Goal: Information Seeking & Learning: Learn about a topic

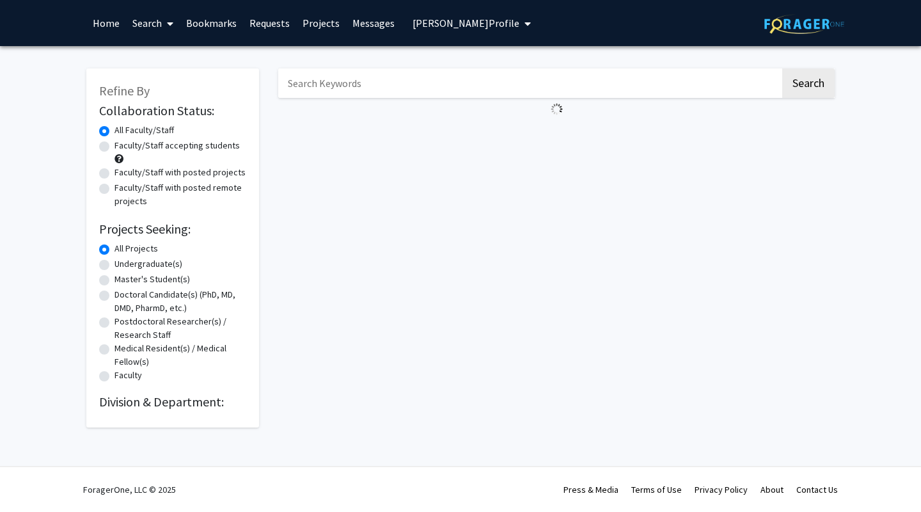
click at [773, 26] on img at bounding box center [804, 24] width 80 height 20
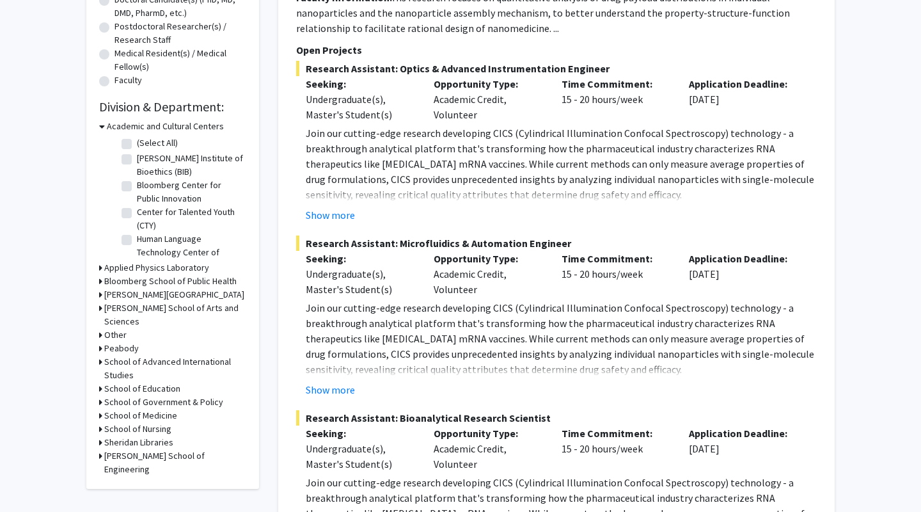
scroll to position [30, 0]
click at [118, 313] on h3 "[PERSON_NAME] School of Arts and Sciences" at bounding box center [175, 314] width 142 height 27
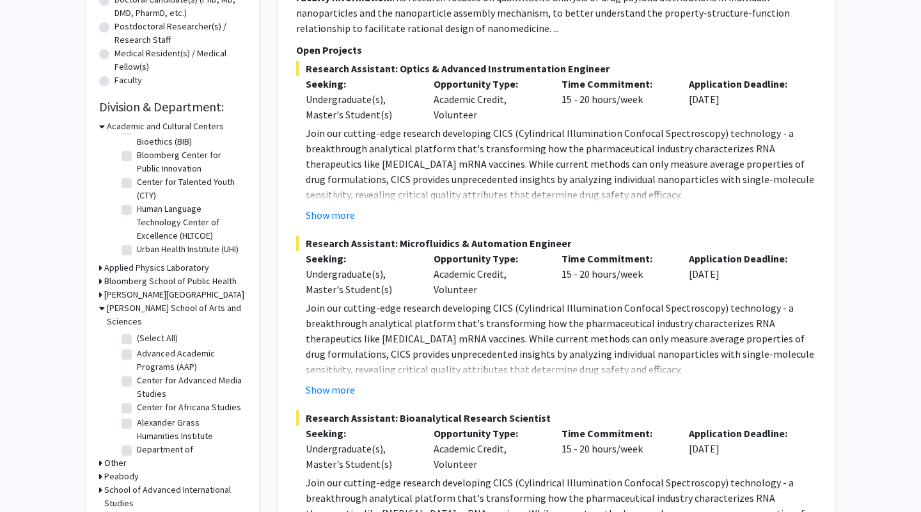
scroll to position [334, 0]
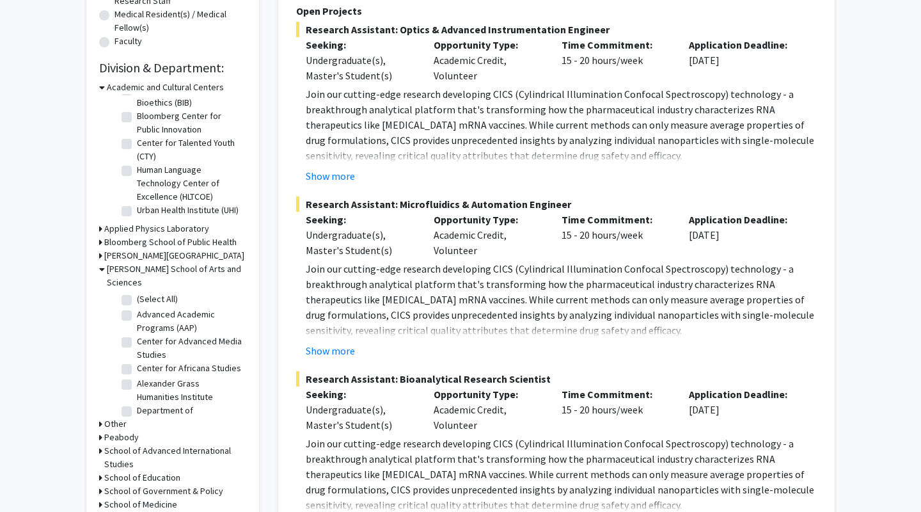
click at [137, 292] on label "(Select All)" at bounding box center [157, 298] width 41 height 13
click at [137, 292] on input "(Select All)" at bounding box center [141, 296] width 8 height 8
checkbox input "true"
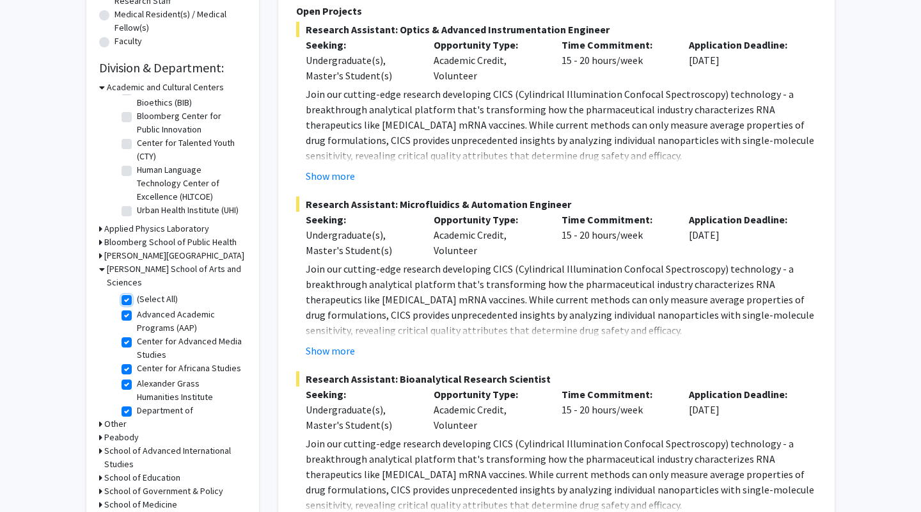
checkbox input "true"
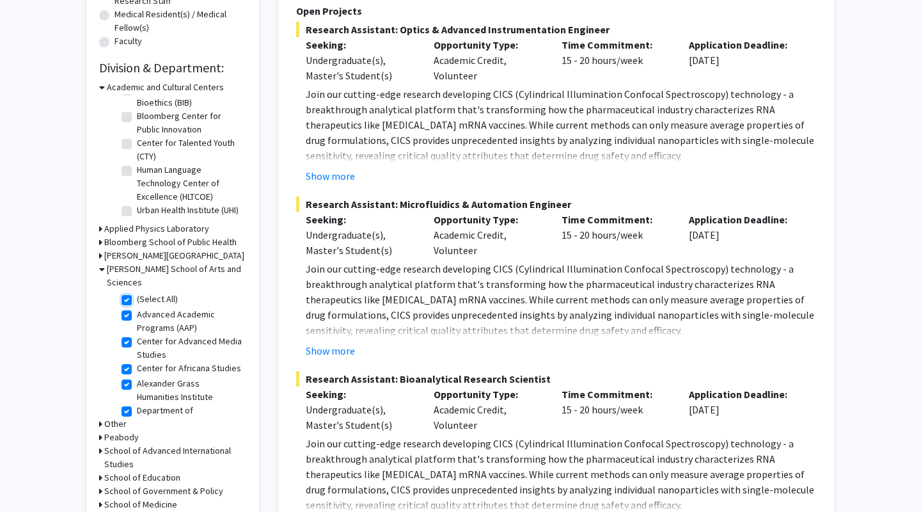
checkbox input "true"
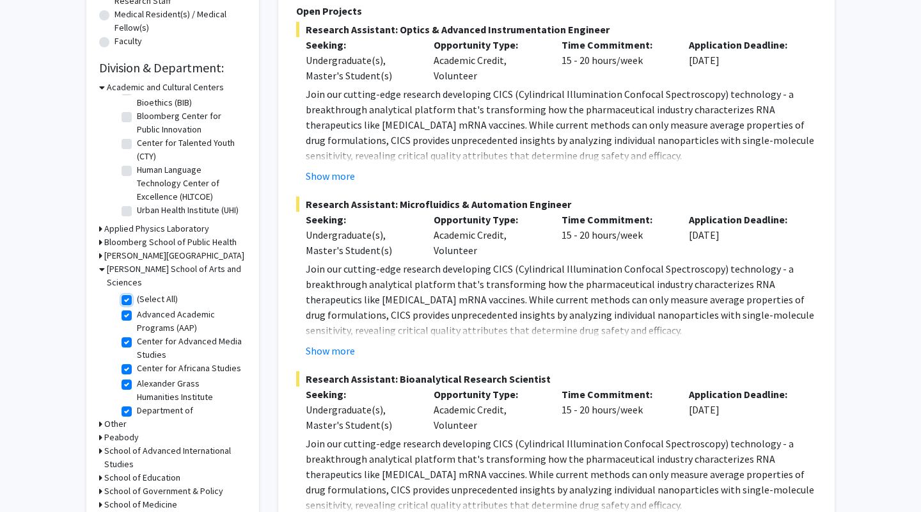
checkbox input "true"
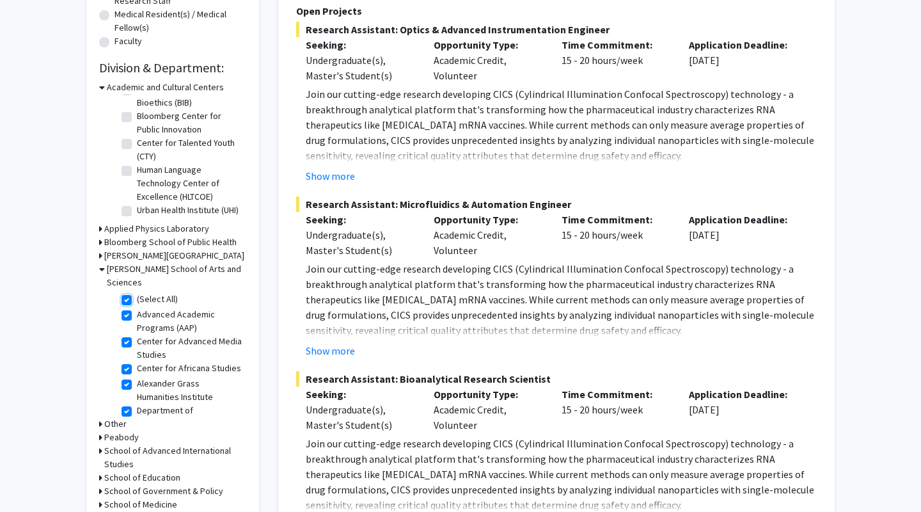
checkbox input "true"
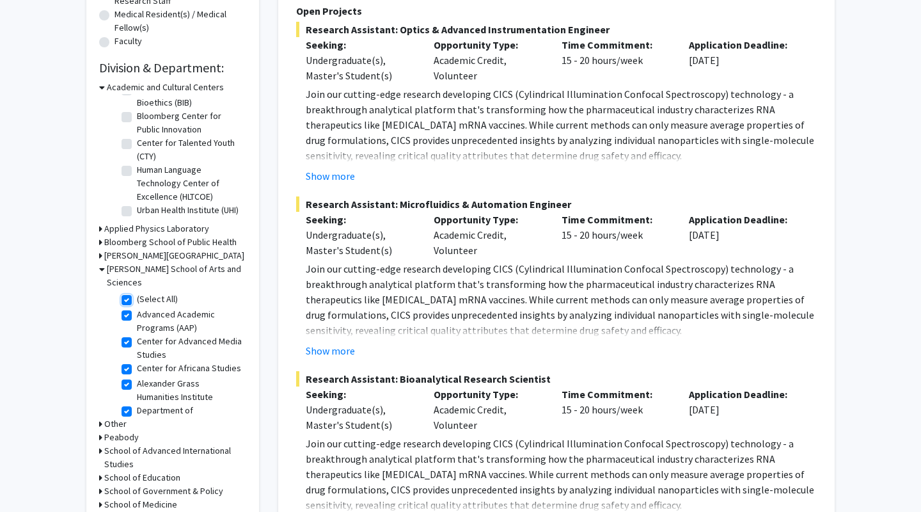
checkbox input "true"
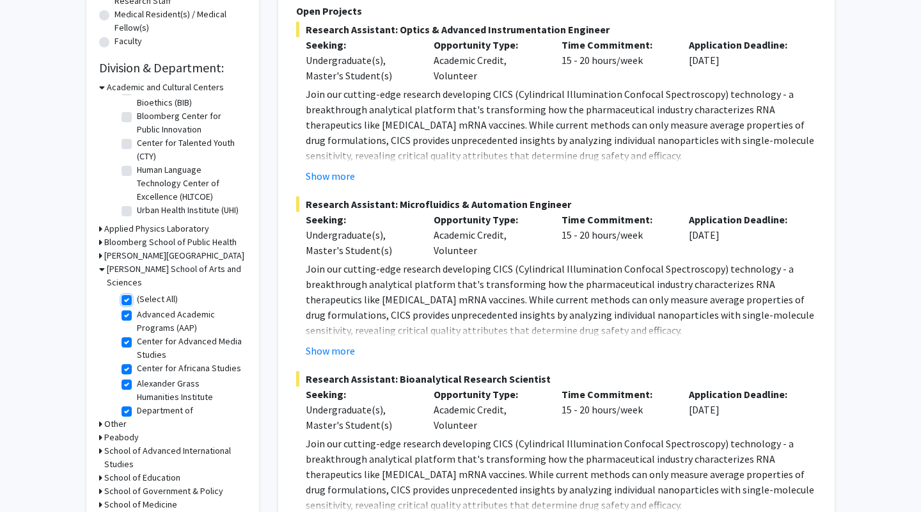
checkbox input "true"
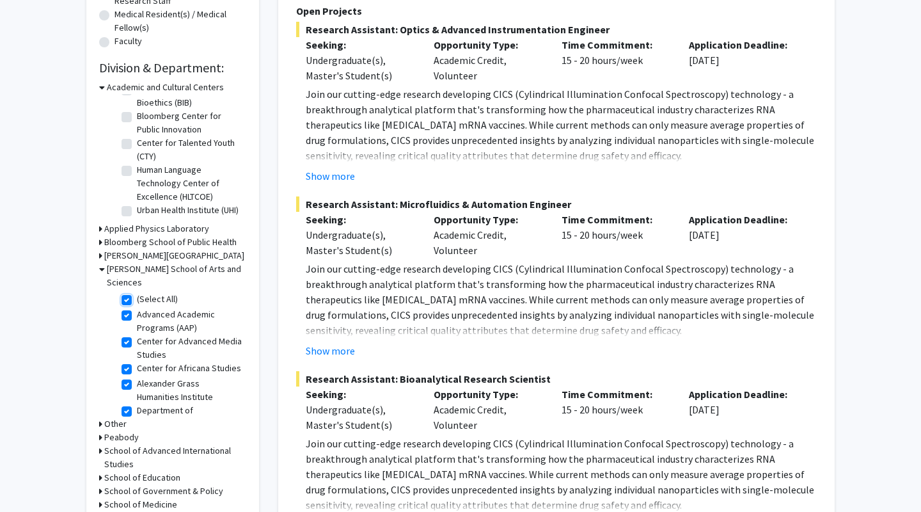
checkbox input "true"
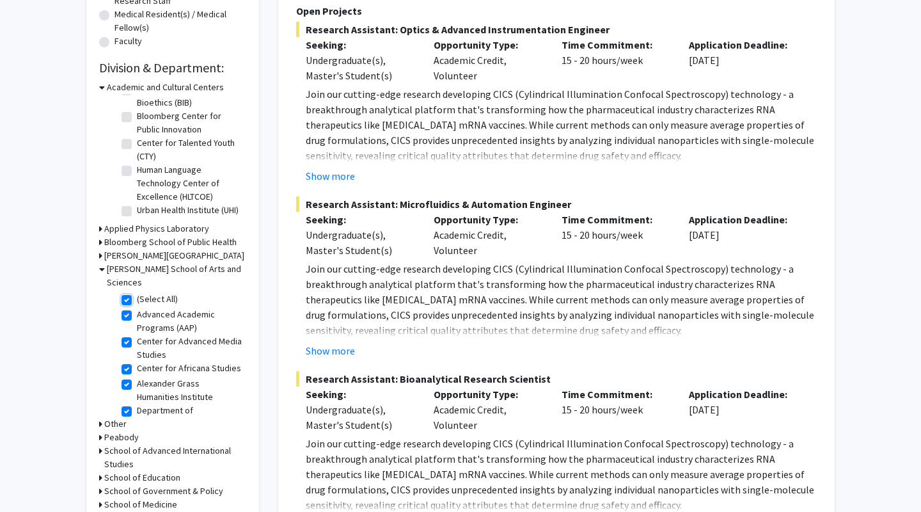
checkbox input "true"
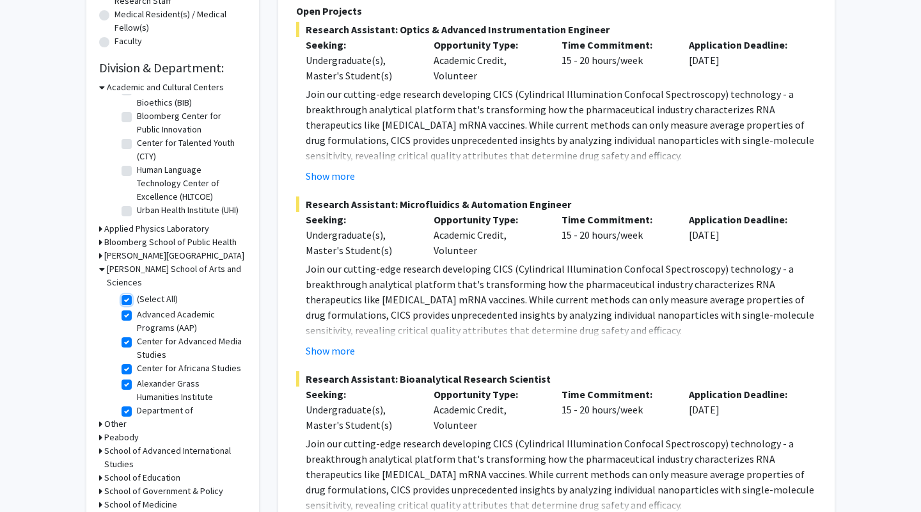
checkbox input "true"
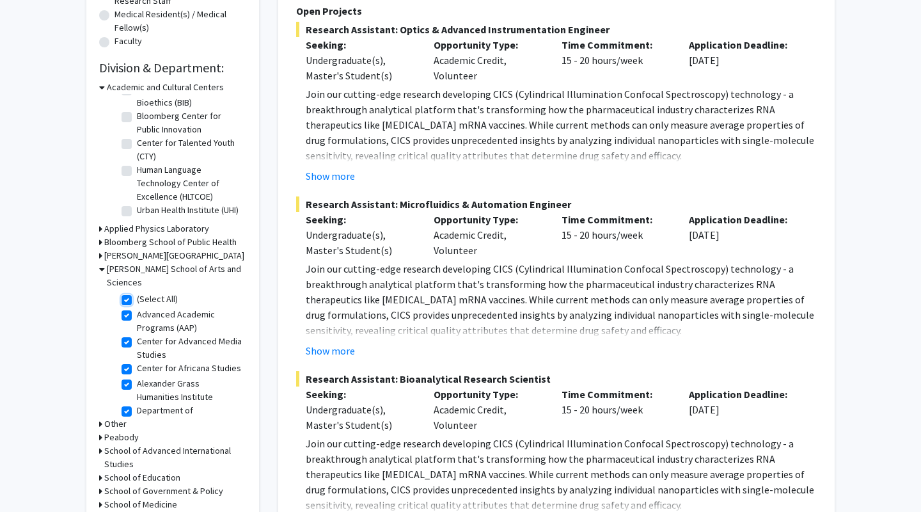
checkbox input "true"
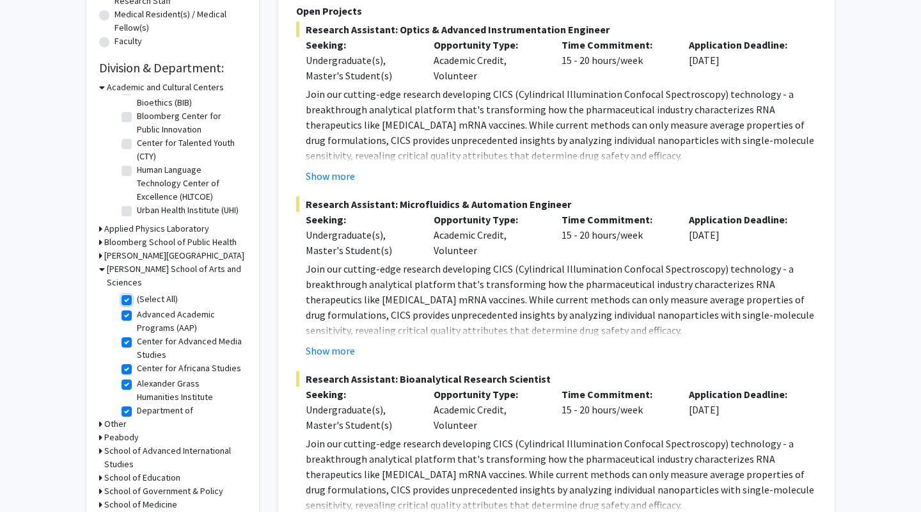
checkbox input "true"
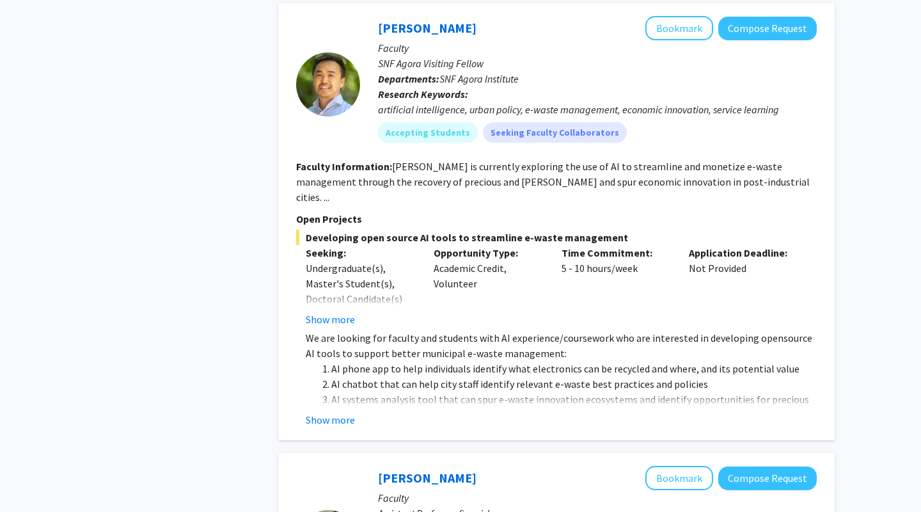
scroll to position [1061, 0]
click at [310, 311] on button "Show more" at bounding box center [330, 318] width 49 height 15
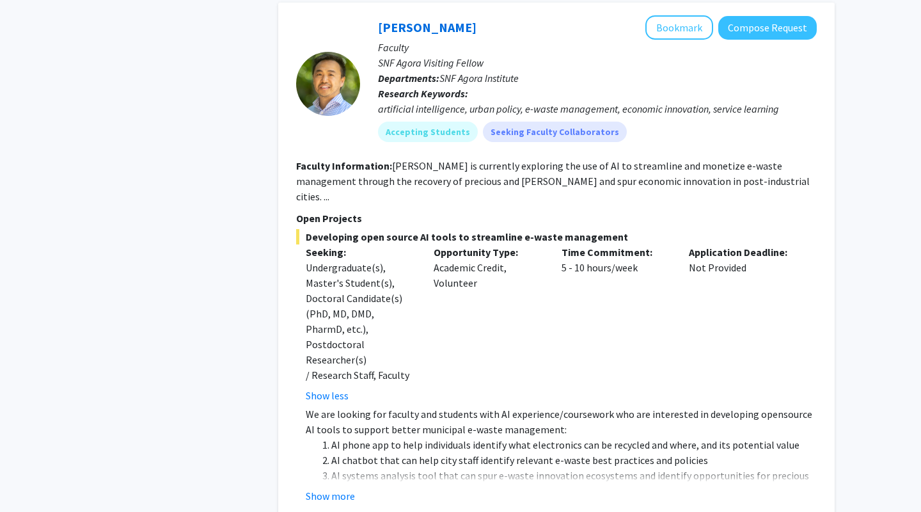
scroll to position [1086, 0]
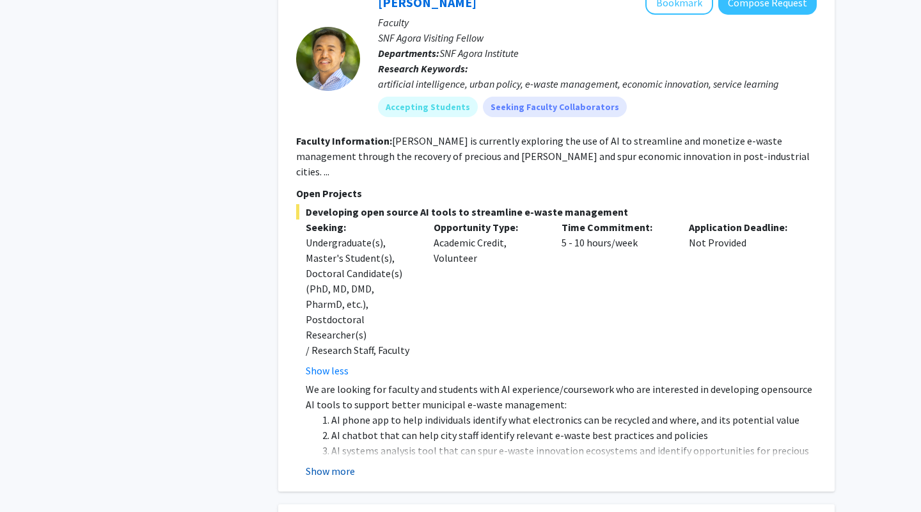
click at [330, 463] on button "Show more" at bounding box center [330, 470] width 49 height 15
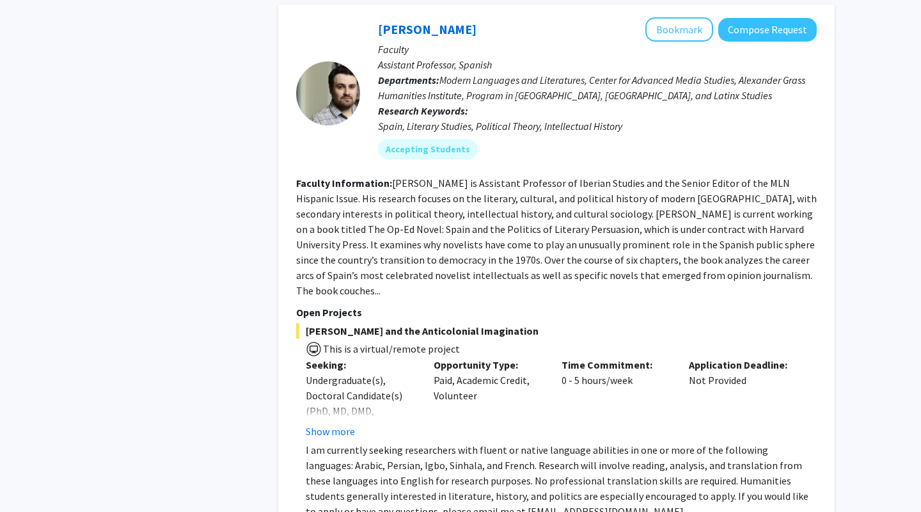
scroll to position [1686, 0]
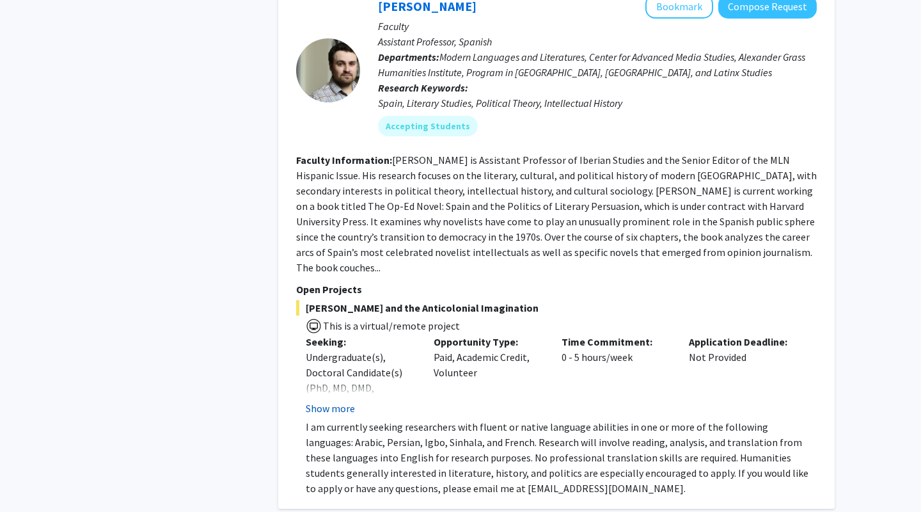
click at [338, 400] on button "Show more" at bounding box center [330, 407] width 49 height 15
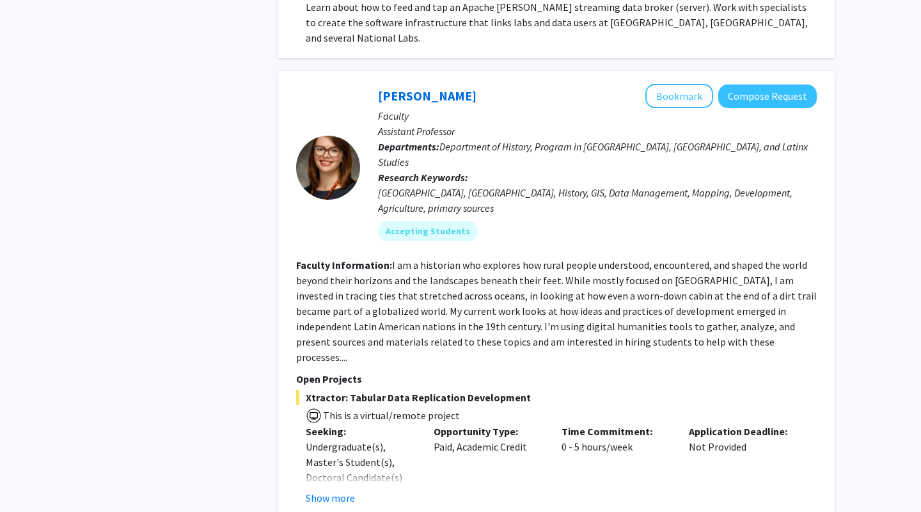
scroll to position [4875, 0]
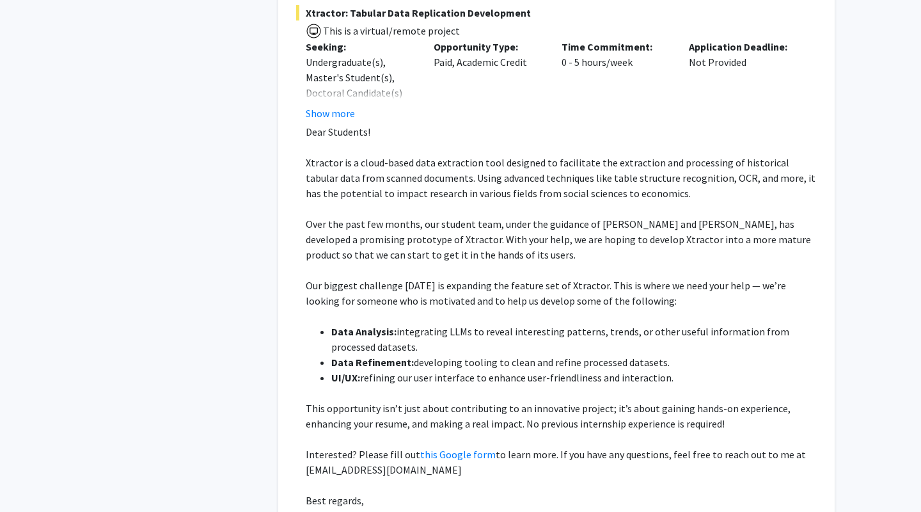
scroll to position [5208, 0]
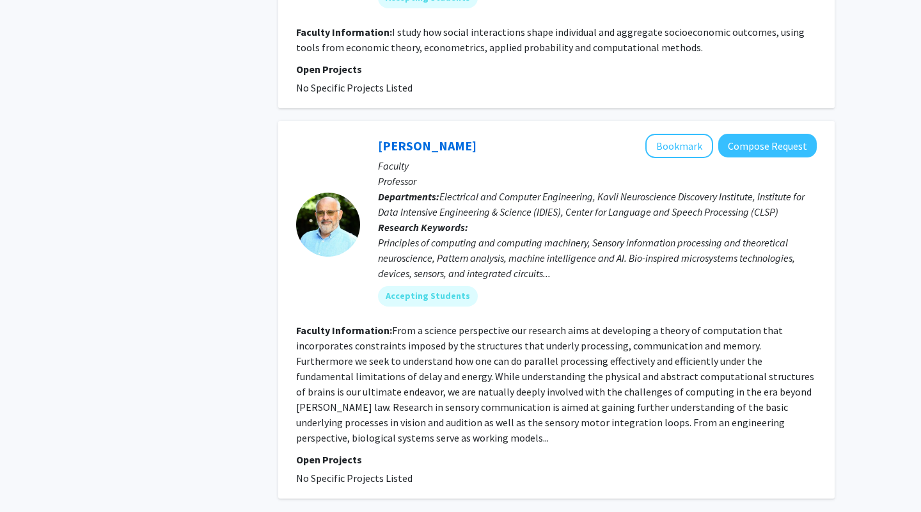
scroll to position [3759, 0]
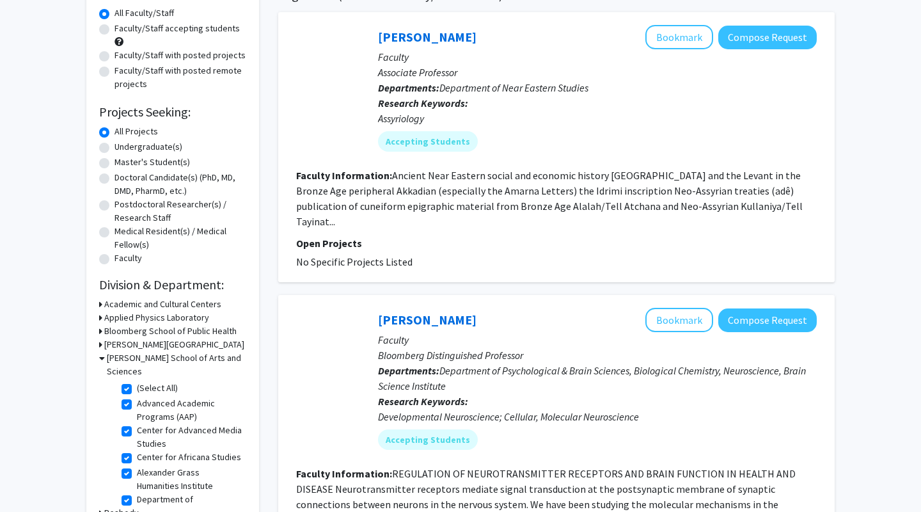
scroll to position [118, 0]
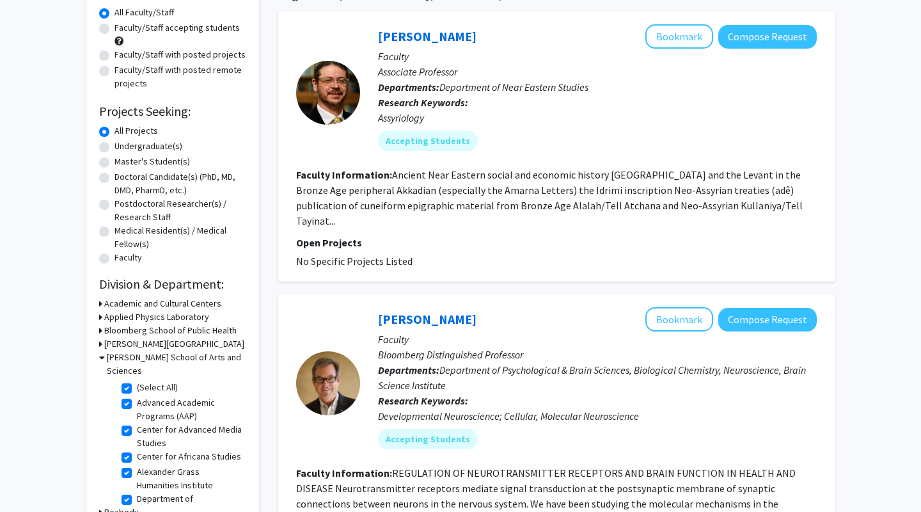
click at [673, 205] on fg-read-more "Ancient Near Eastern social and economic history [GEOGRAPHIC_DATA] and the Leva…" at bounding box center [549, 197] width 506 height 59
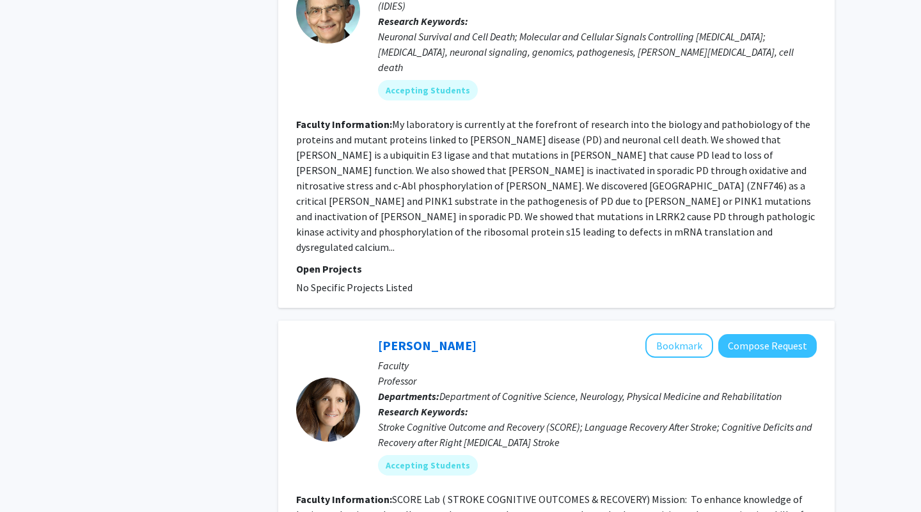
scroll to position [3038, 0]
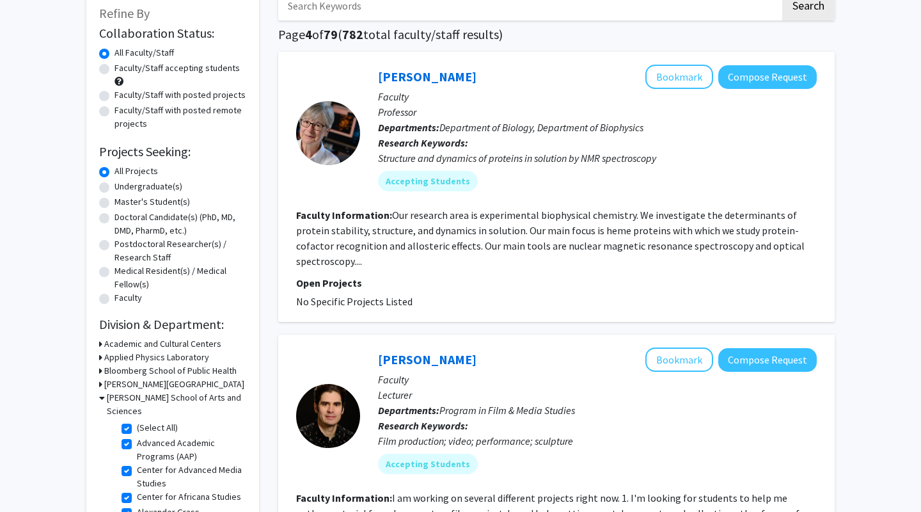
scroll to position [396, 0]
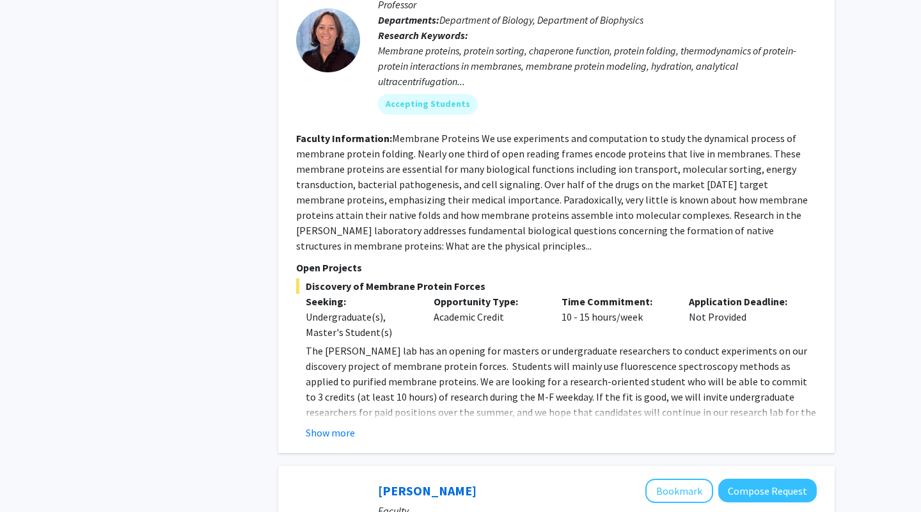
checkbox input "false"
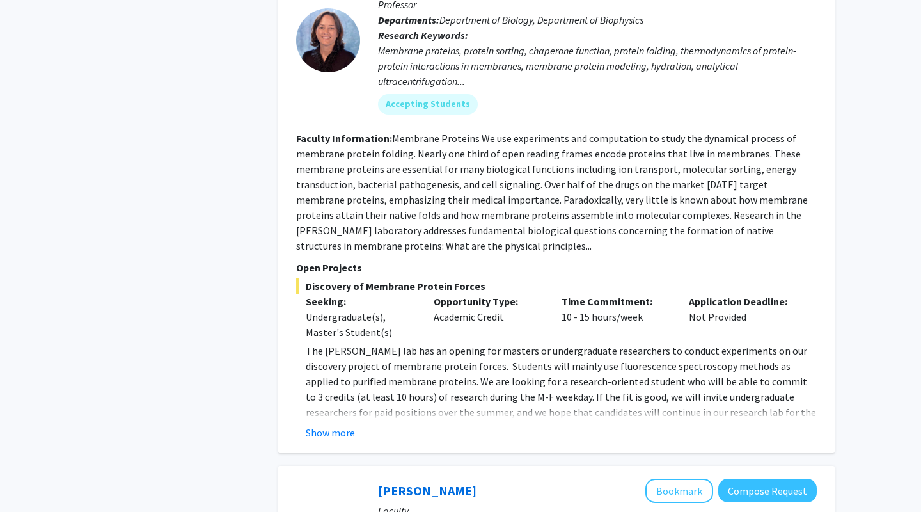
checkbox input "false"
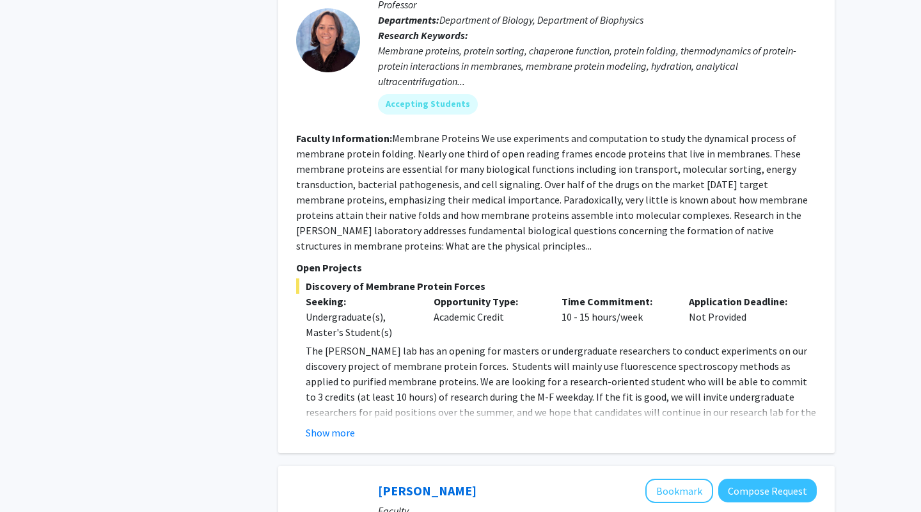
checkbox input "false"
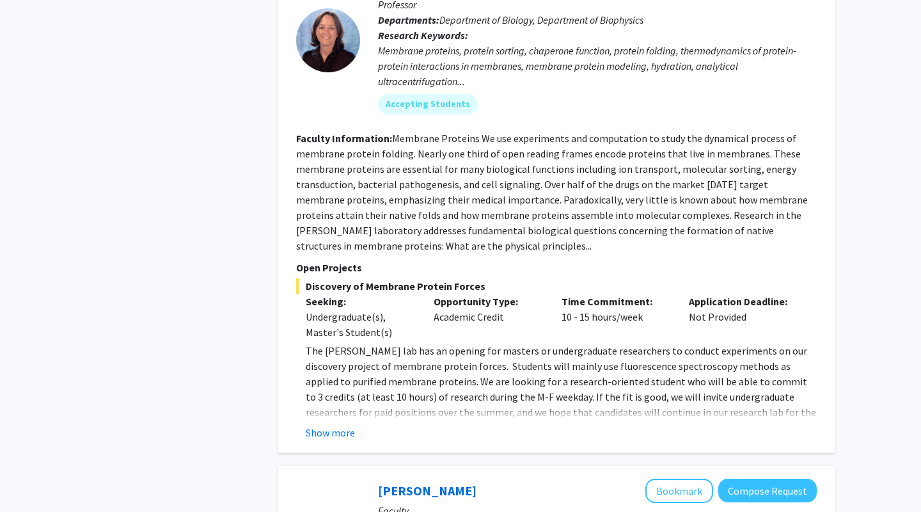
checkbox input "false"
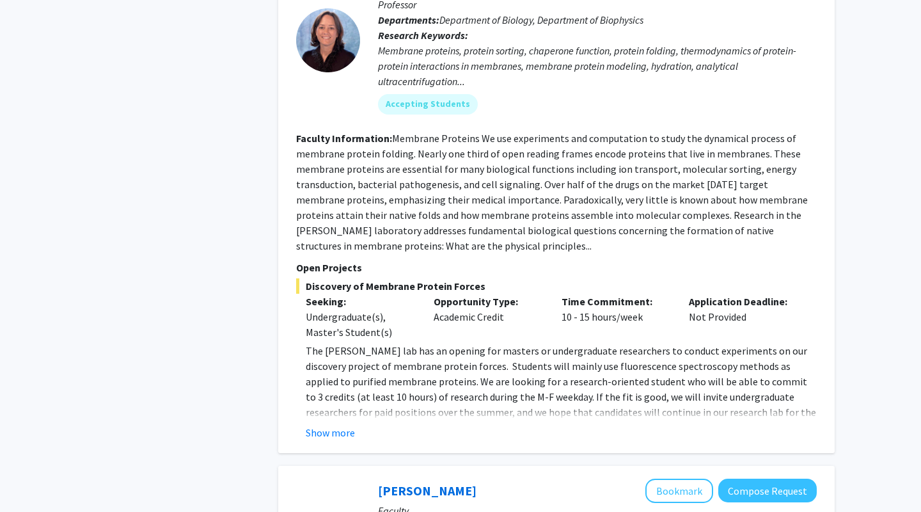
checkbox input "false"
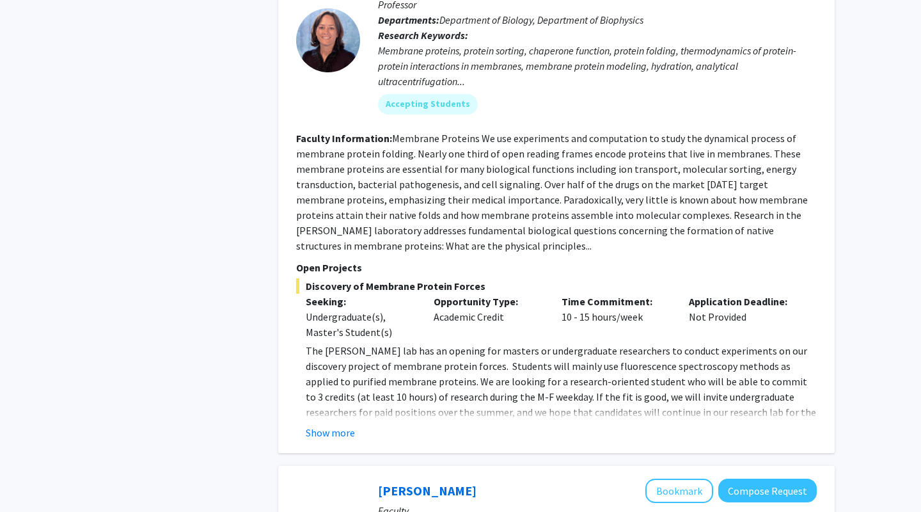
checkbox input "false"
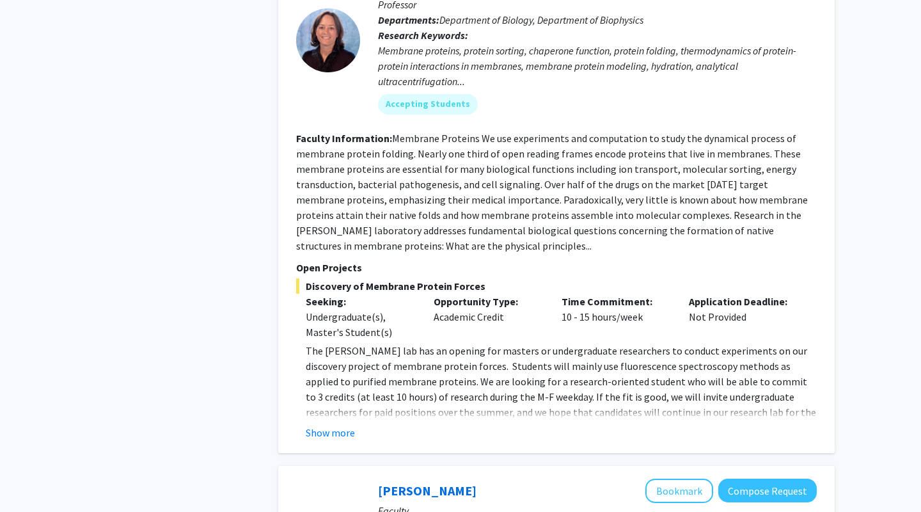
checkbox input "false"
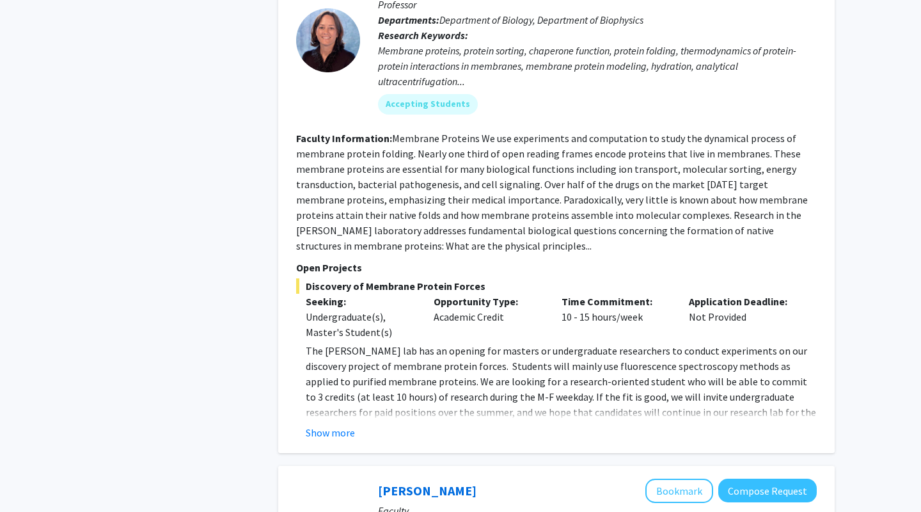
checkbox input "false"
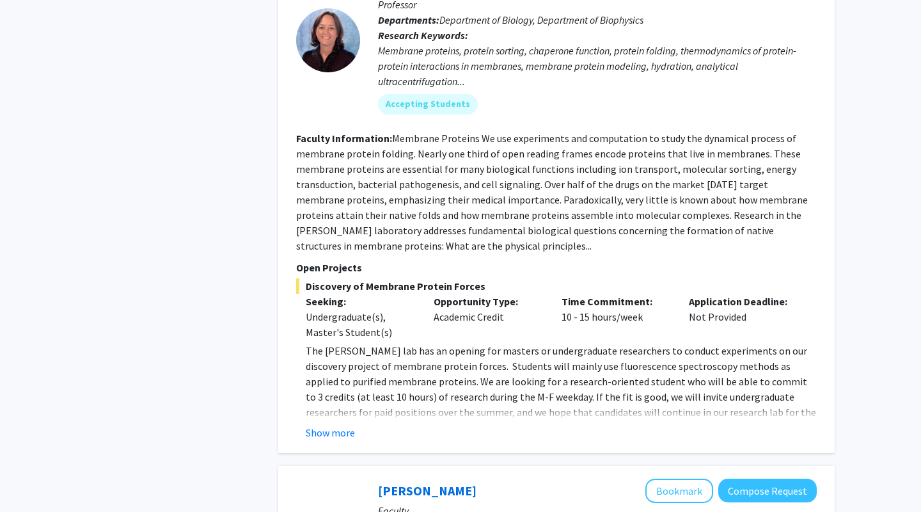
checkbox input "false"
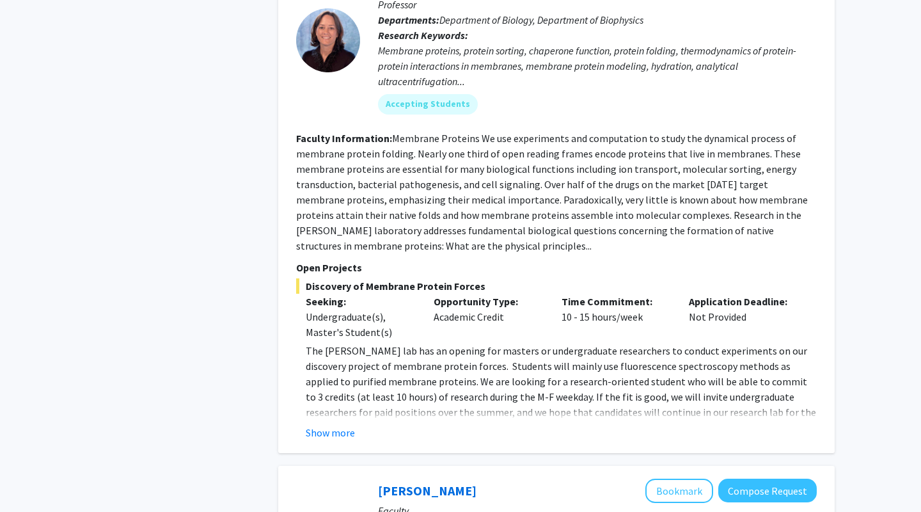
checkbox input "false"
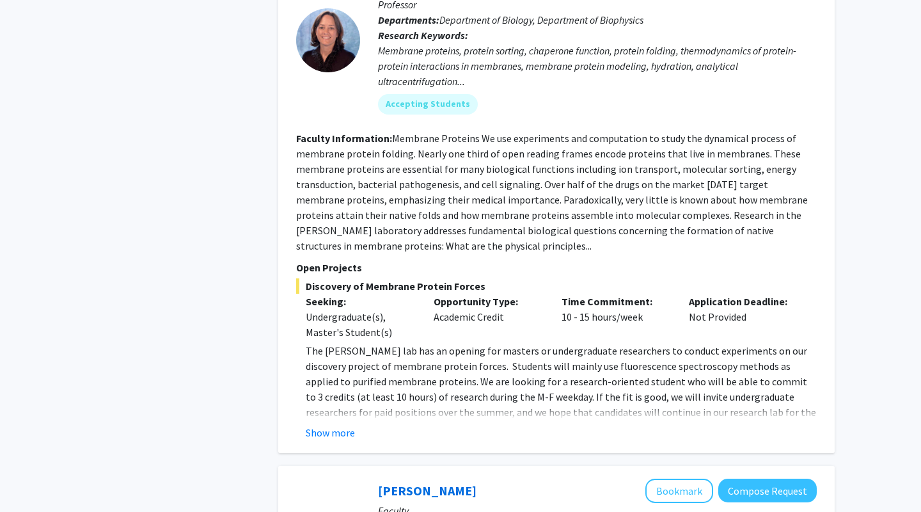
checkbox input "false"
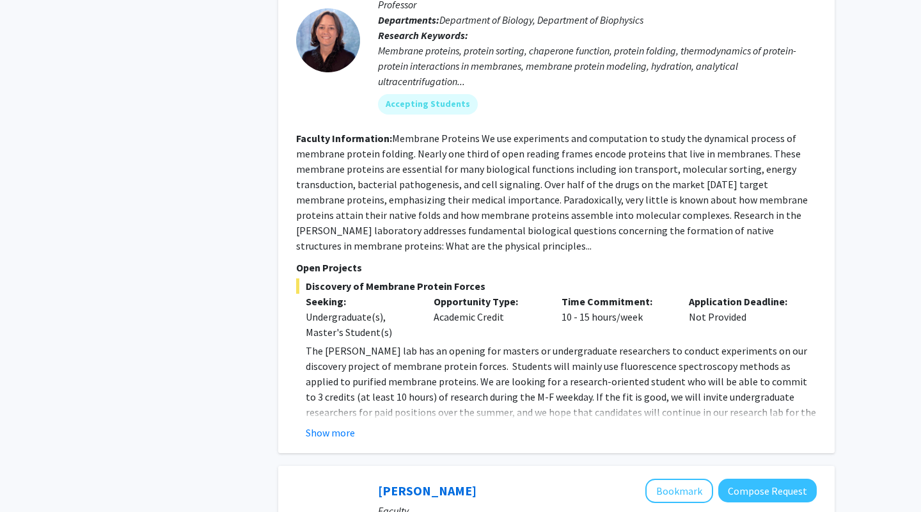
checkbox input "false"
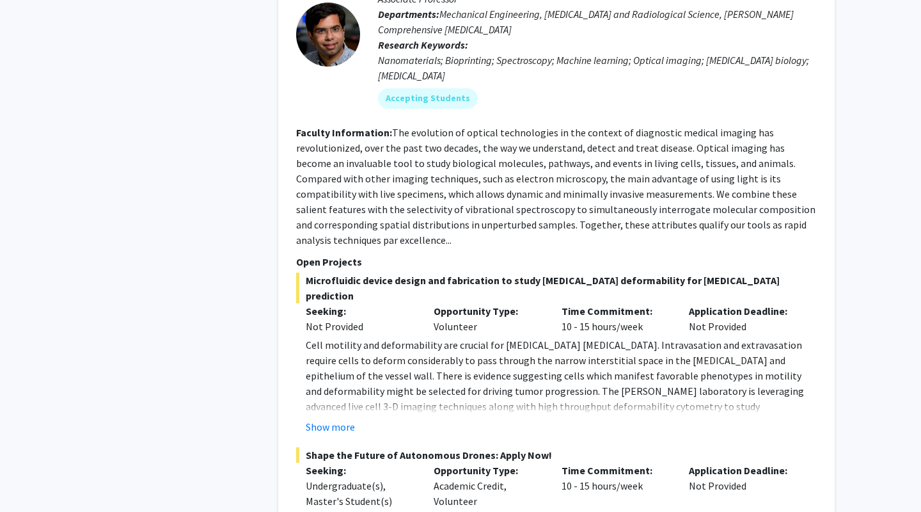
scroll to position [6065, 0]
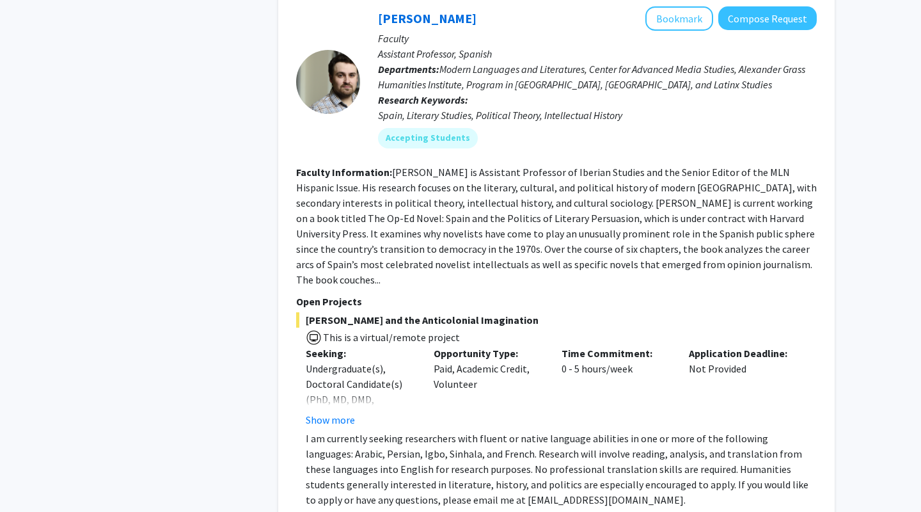
scroll to position [2735, 0]
click at [346, 411] on button "Show more" at bounding box center [330, 418] width 49 height 15
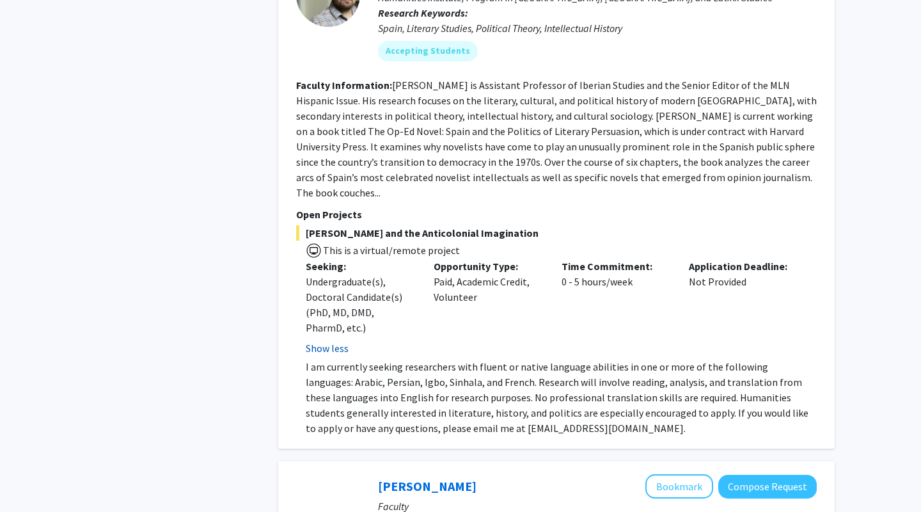
scroll to position [2822, 0]
